Goal: Task Accomplishment & Management: Use online tool/utility

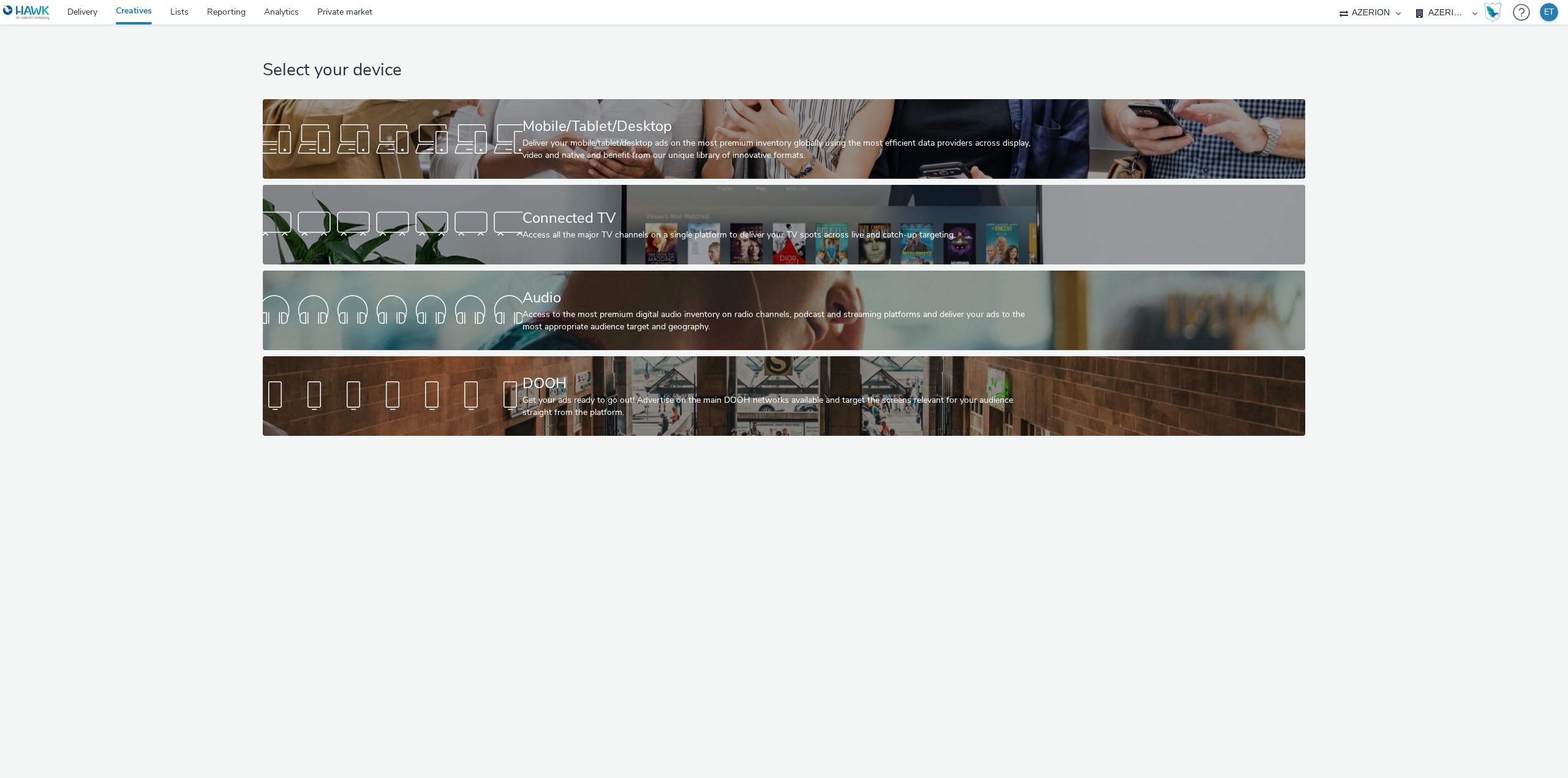
select select "79162ed7-0017-4339-93b0-3399b708648f"
click at [178, 20] on link "Lists" at bounding box center [179, 12] width 37 height 25
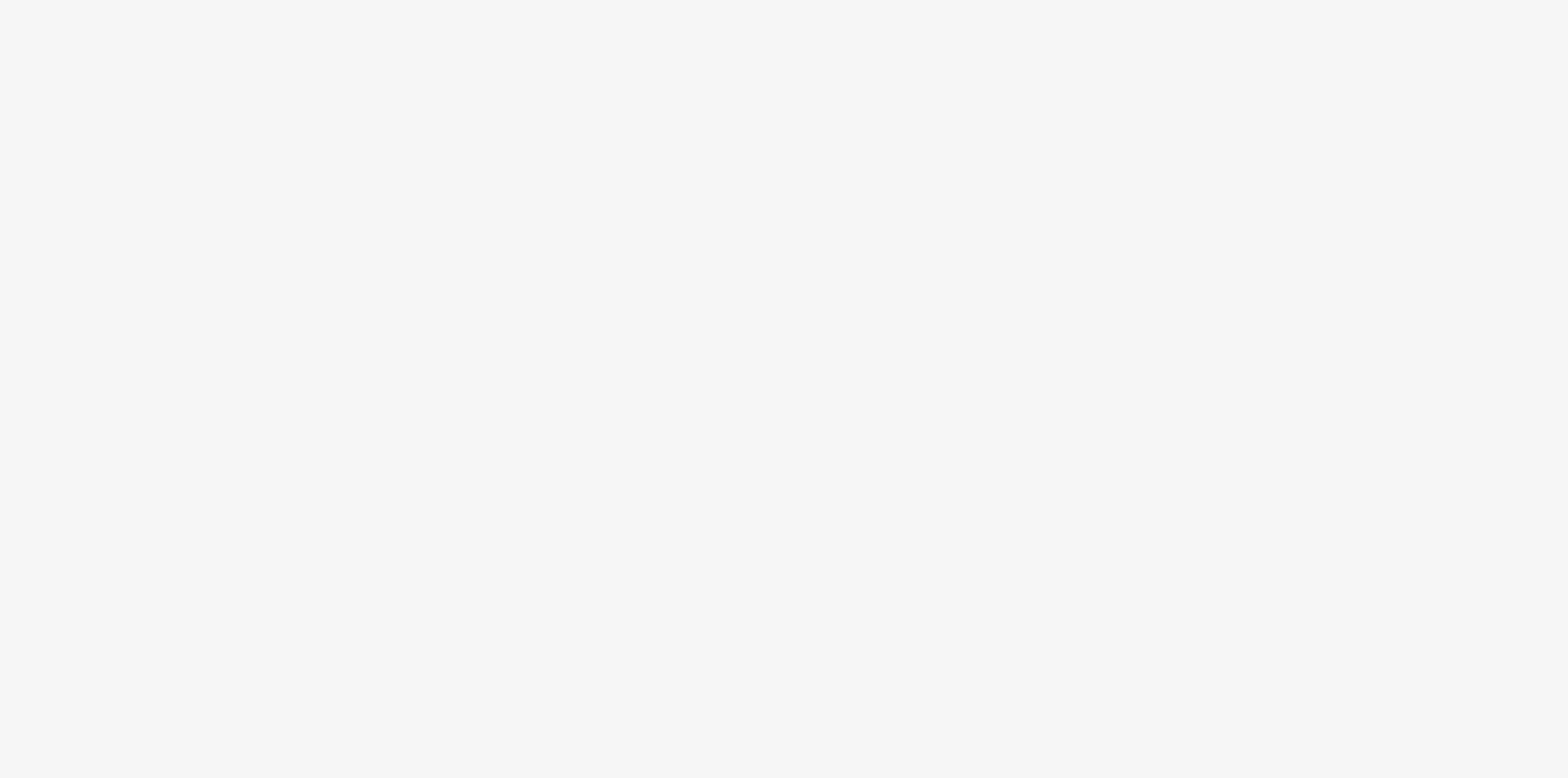
select select "79162ed7-0017-4339-93b0-3399b708648f"
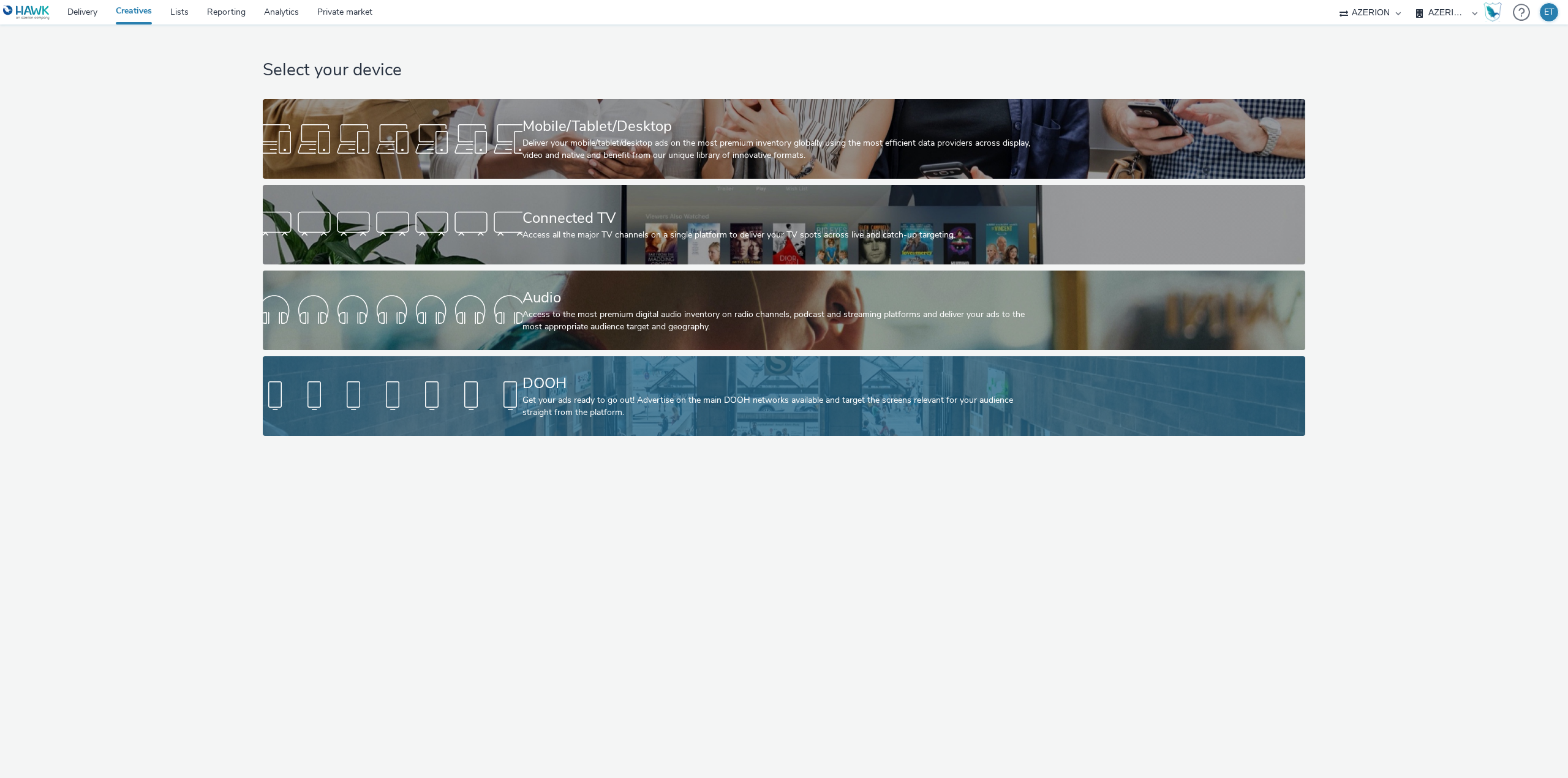
click at [446, 403] on div at bounding box center [392, 396] width 260 height 40
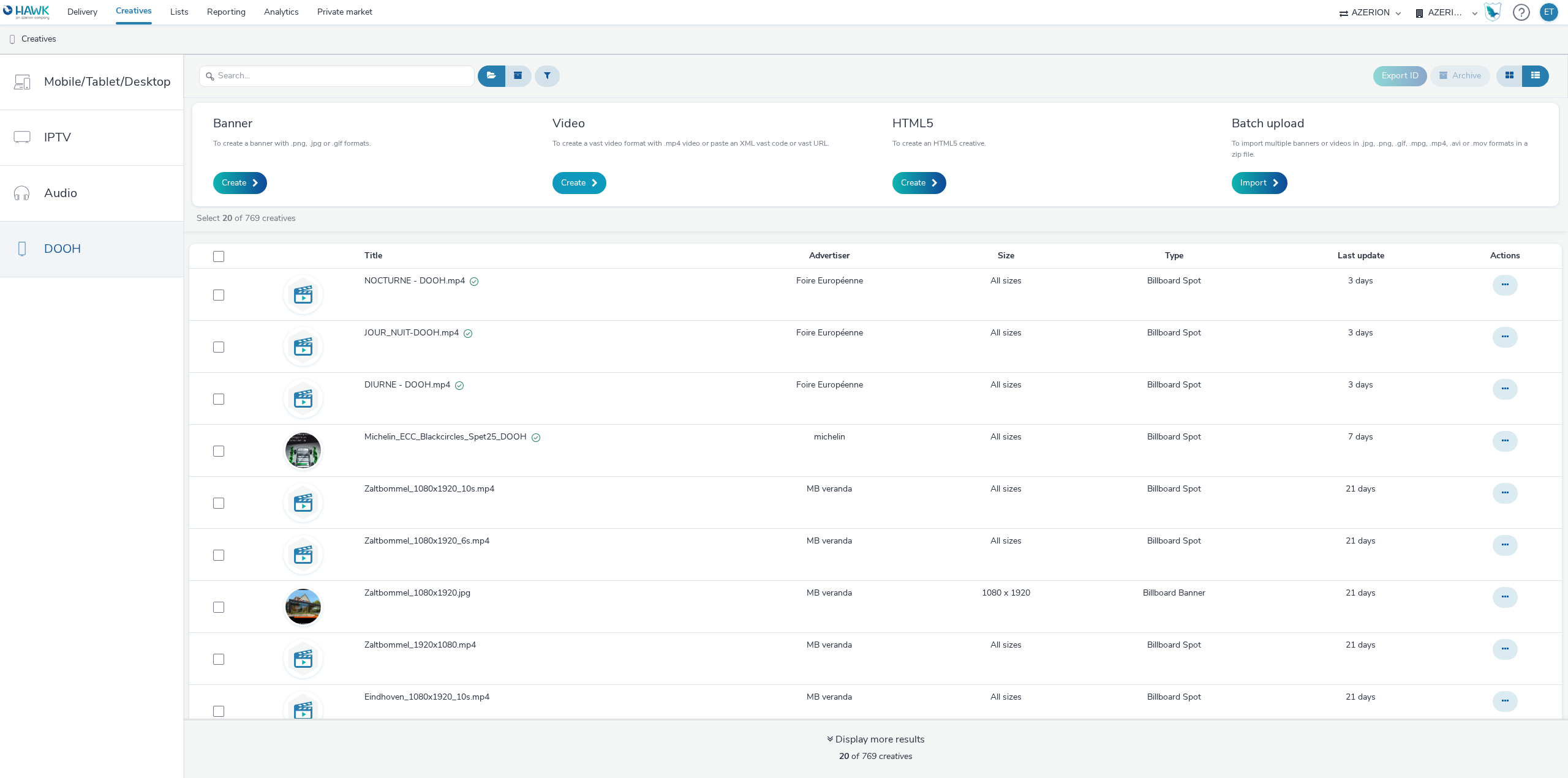
click at [572, 185] on span "Create" at bounding box center [573, 183] width 25 height 12
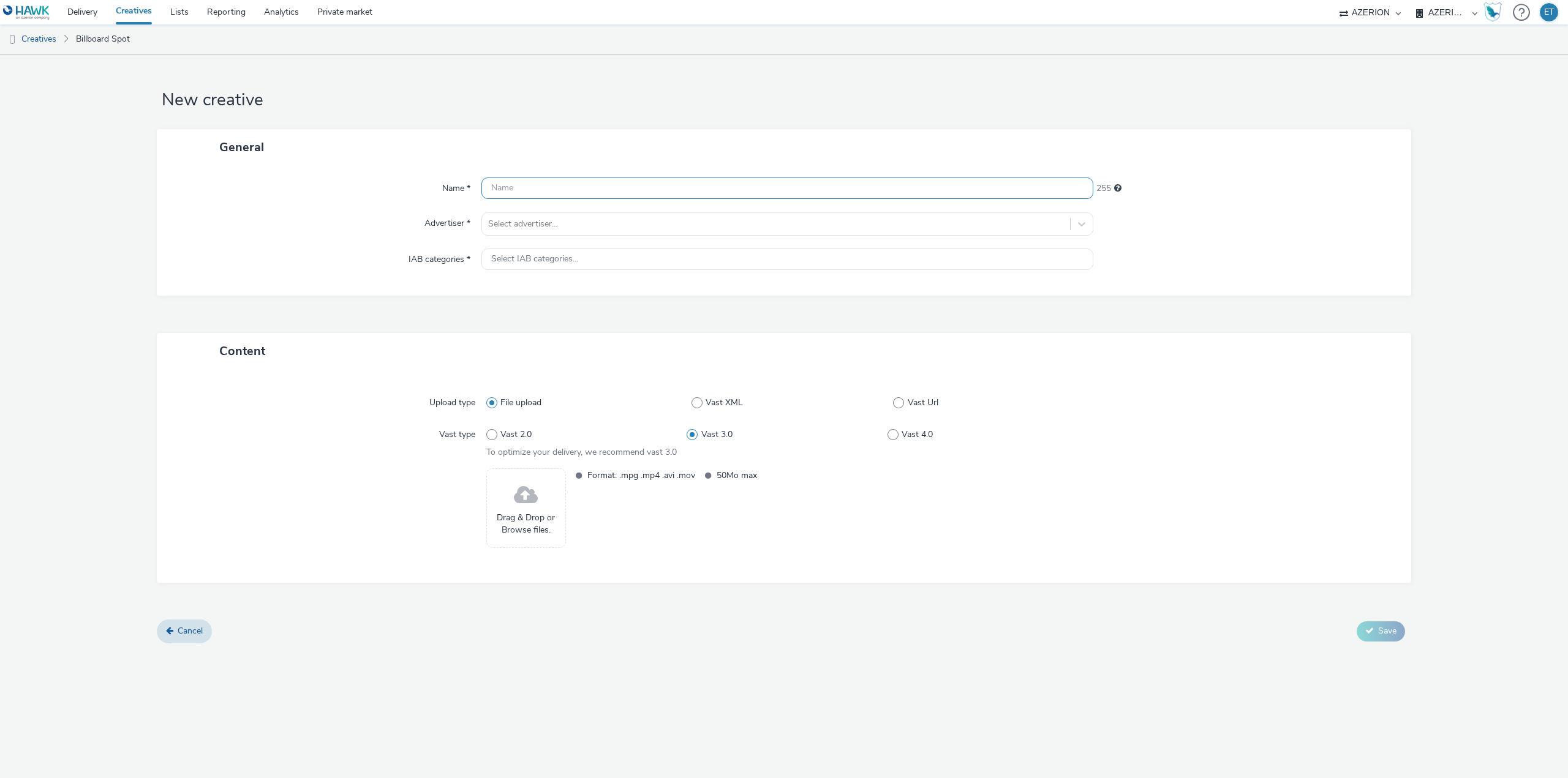
click at [566, 189] on input "text" at bounding box center [787, 189] width 612 height 22
paste input "final tml colmar 2025"
type input "final tml colmar 2025"
click at [590, 223] on div at bounding box center [776, 223] width 575 height 15
type input "top"
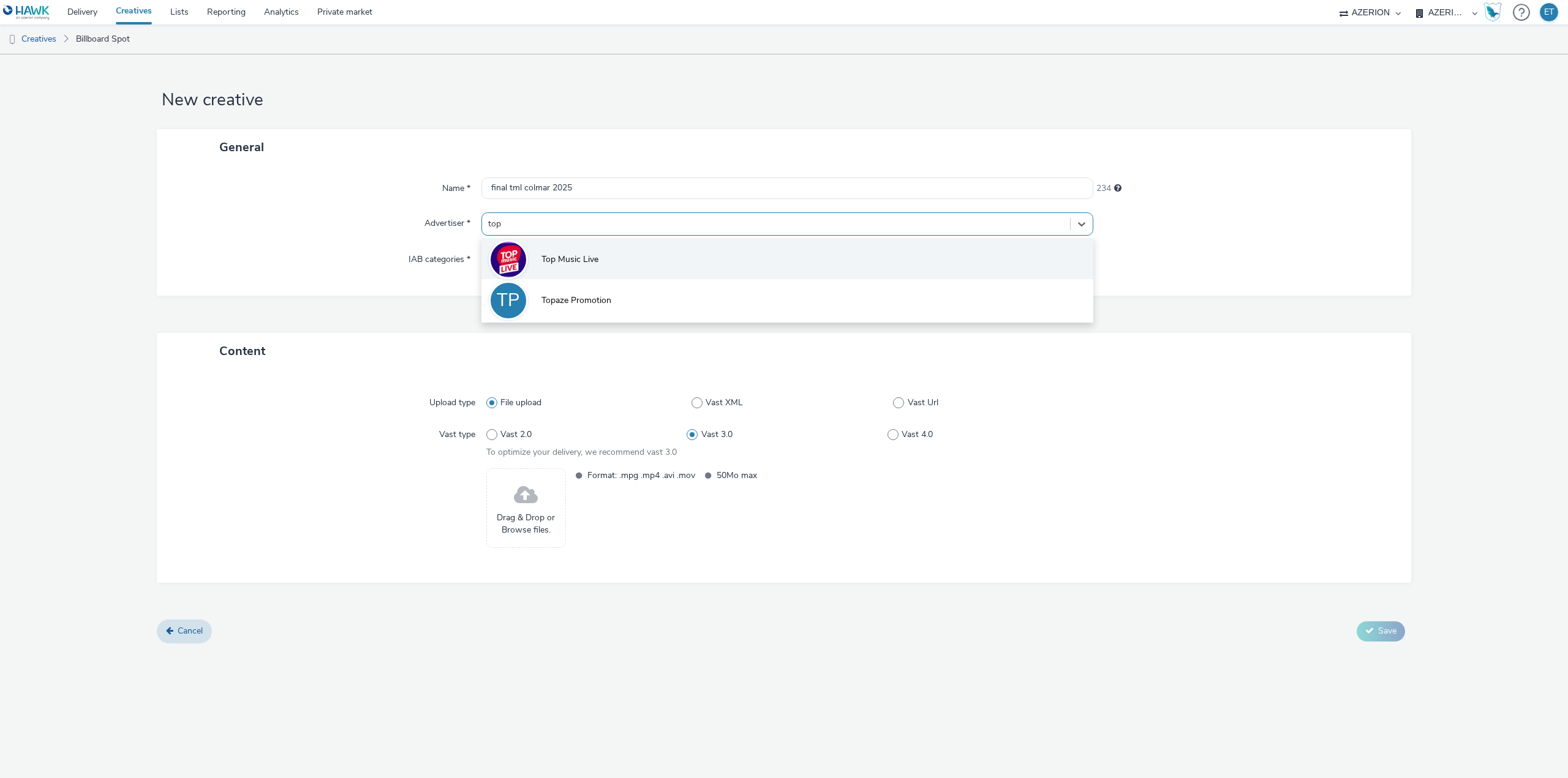
click at [588, 264] on span "Top Music Live" at bounding box center [570, 259] width 57 height 12
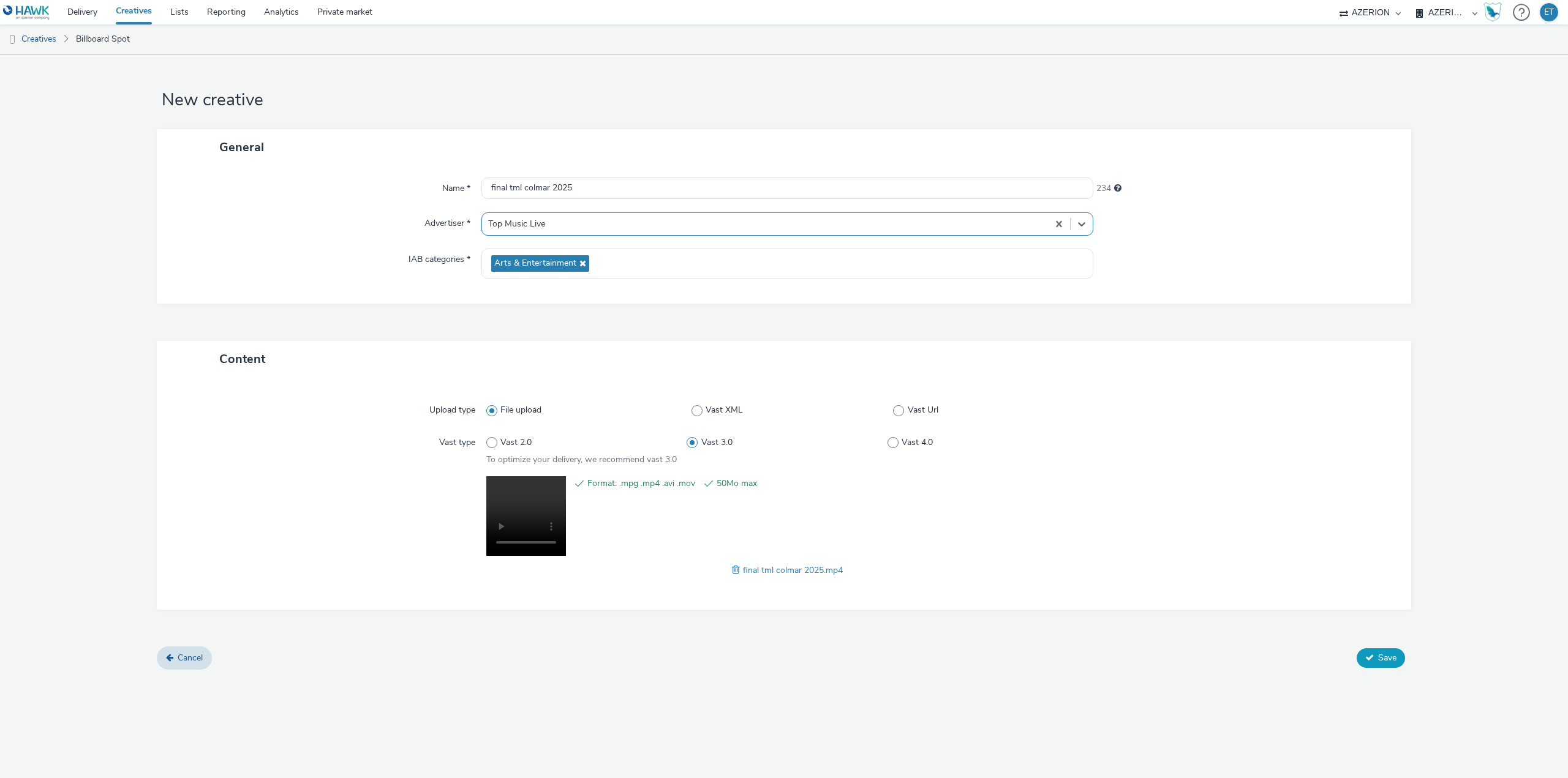
click at [1388, 657] on span "Save" at bounding box center [1387, 658] width 19 height 12
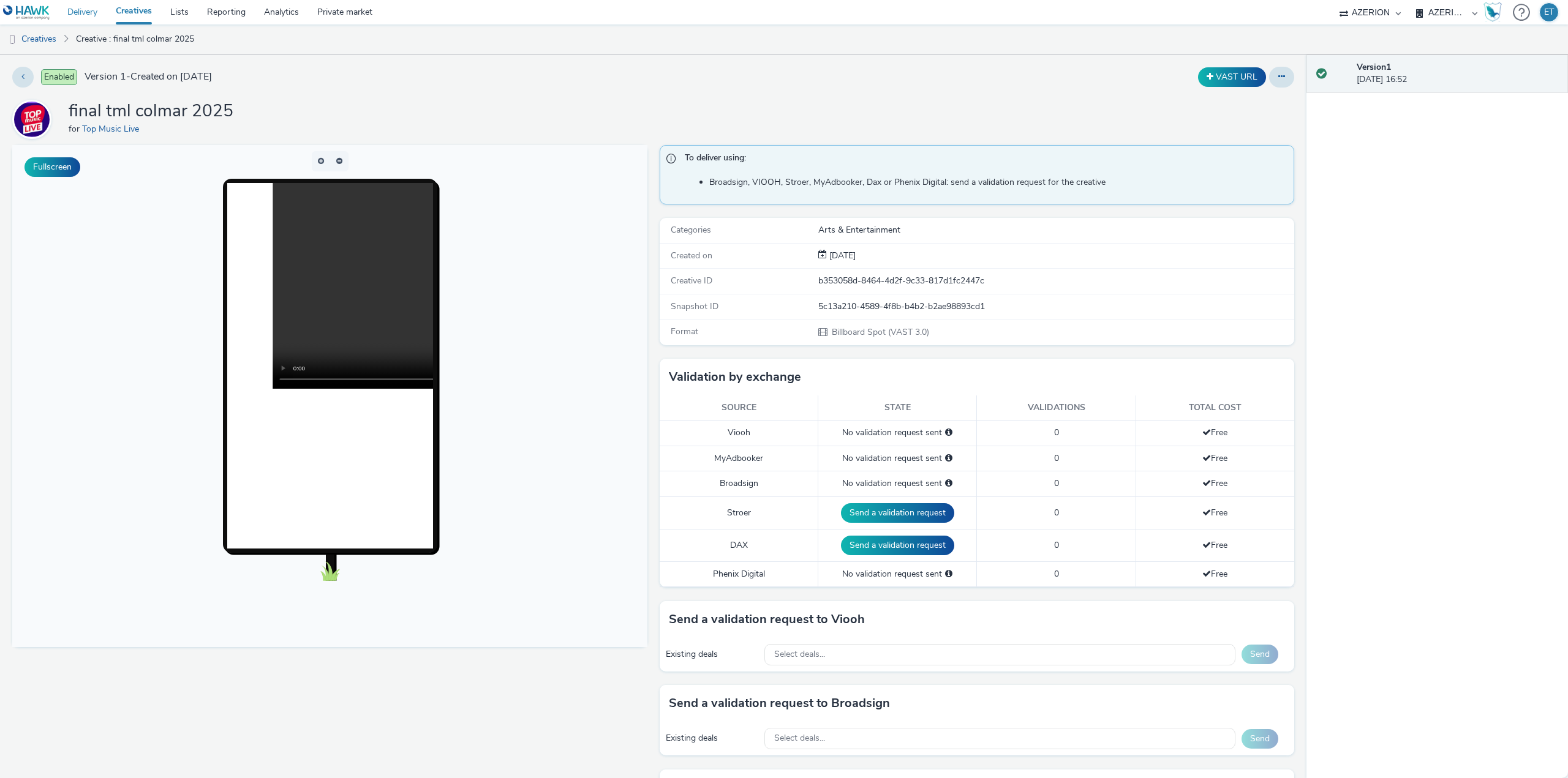
click at [92, 15] on link "Delivery" at bounding box center [82, 12] width 48 height 25
